Goal: Navigation & Orientation: Find specific page/section

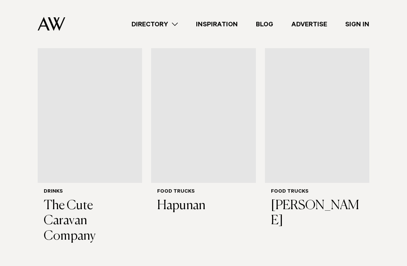
scroll to position [259, 0]
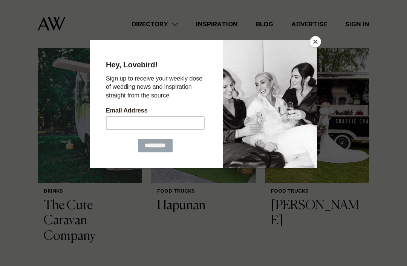
click at [310, 44] on button "Close" at bounding box center [315, 41] width 11 height 11
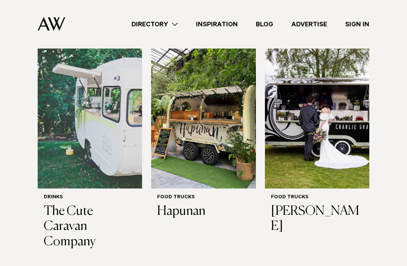
scroll to position [253, 0]
click at [339, 163] on img at bounding box center [317, 119] width 104 height 140
click at [170, 23] on link "Directory" at bounding box center [154, 24] width 64 height 10
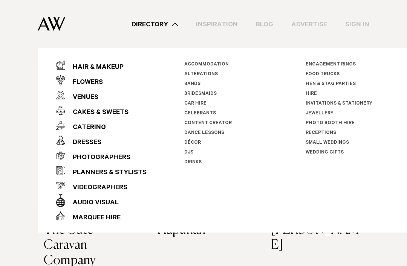
scroll to position [225, 0]
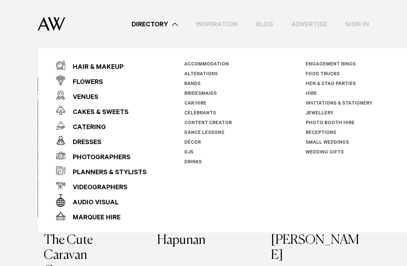
click at [342, 125] on link "Photo Booth Hire" at bounding box center [330, 123] width 49 height 5
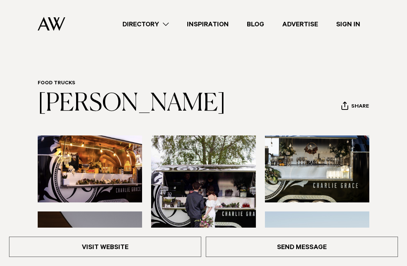
click at [153, 23] on link "Directory" at bounding box center [145, 24] width 64 height 10
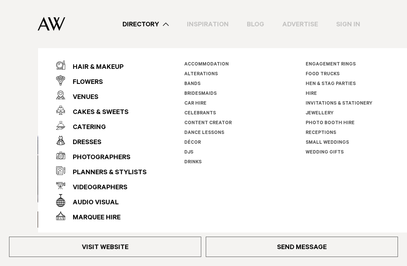
click at [226, 118] on li "Celebrants" at bounding box center [226, 114] width 84 height 10
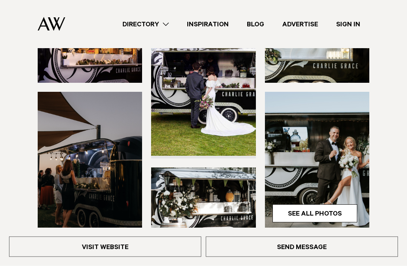
scroll to position [109, 0]
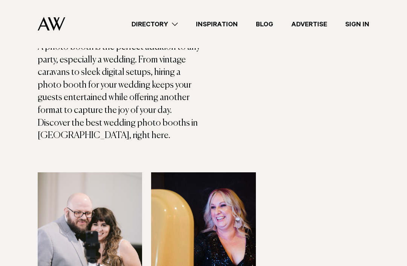
scroll to position [156, 0]
click at [162, 26] on link "Directory" at bounding box center [154, 24] width 64 height 10
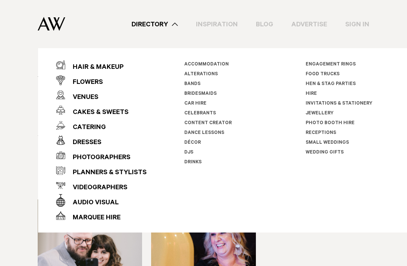
scroll to position [127, 0]
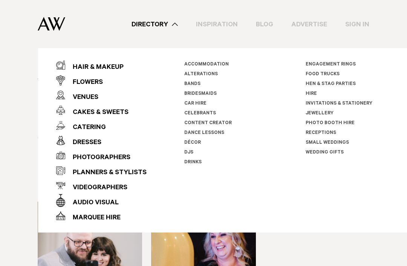
click at [223, 122] on link "Content Creator" at bounding box center [207, 123] width 47 height 5
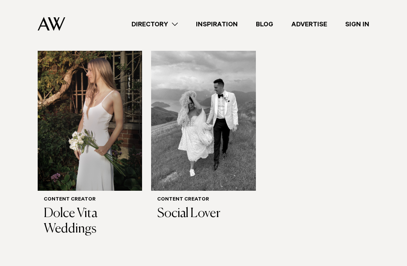
scroll to position [520, 0]
